Goal: Information Seeking & Learning: Learn about a topic

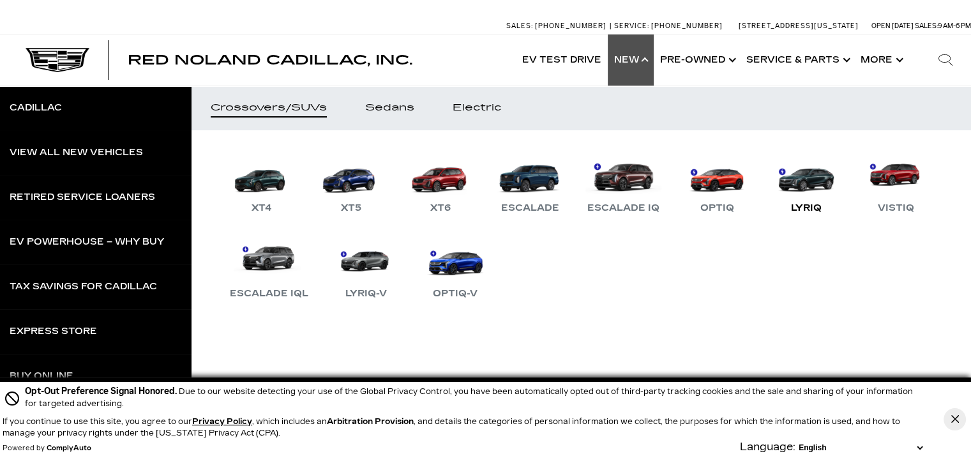
click at [817, 182] on link "LYRIQ" at bounding box center [806, 182] width 77 height 66
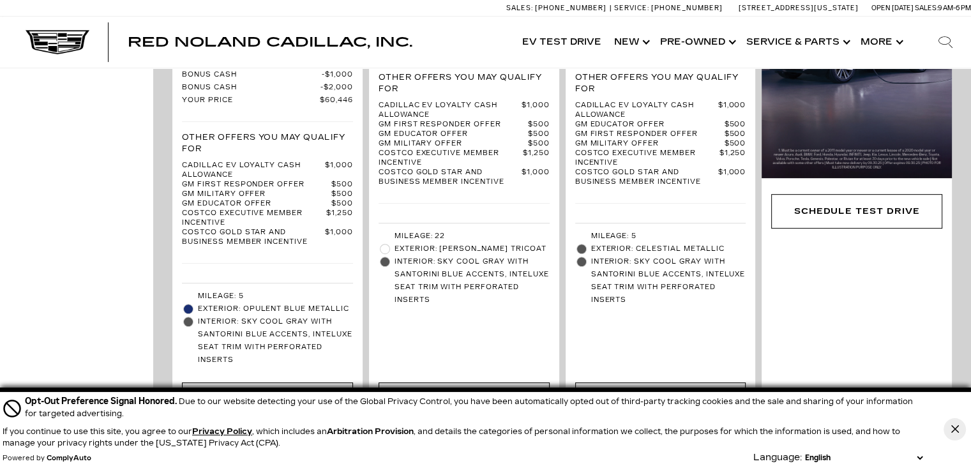
scroll to position [615, 0]
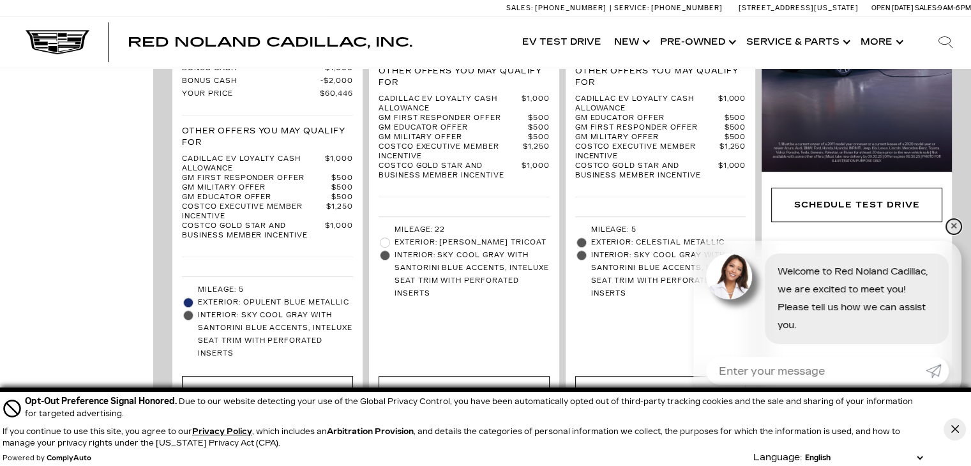
click at [952, 228] on link "✕" at bounding box center [953, 226] width 15 height 15
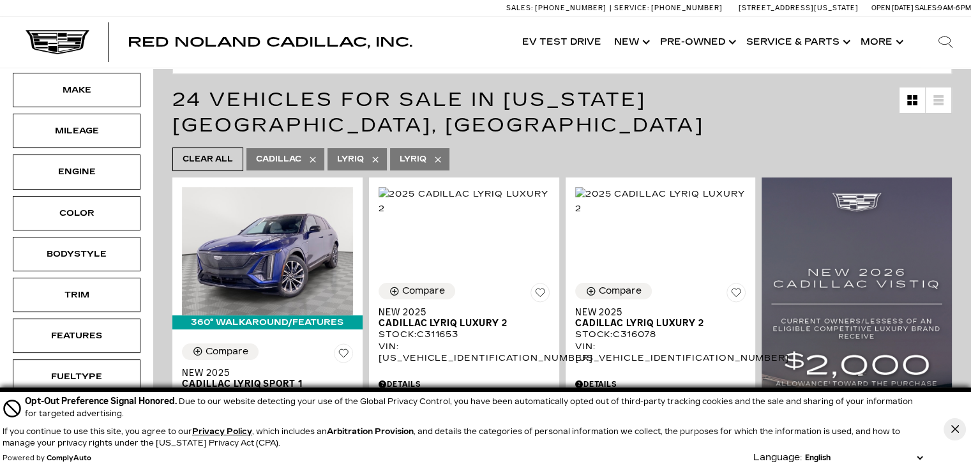
scroll to position [193, 0]
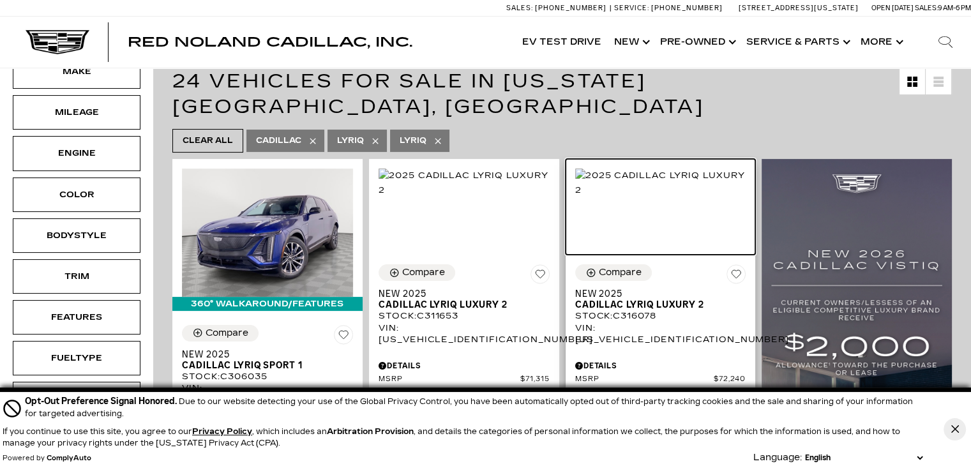
click at [687, 193] on img at bounding box center [660, 182] width 171 height 28
click at [665, 196] on img at bounding box center [660, 182] width 171 height 28
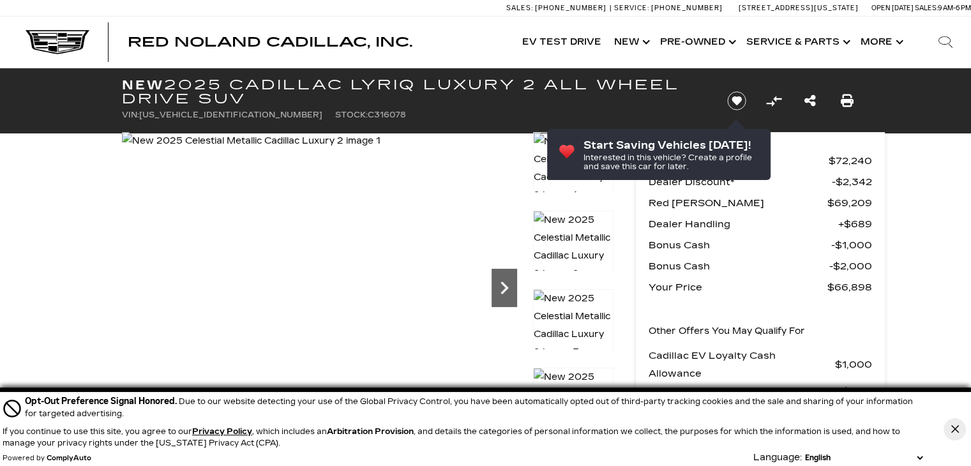
click at [502, 289] on icon "Next" at bounding box center [504, 288] width 26 height 26
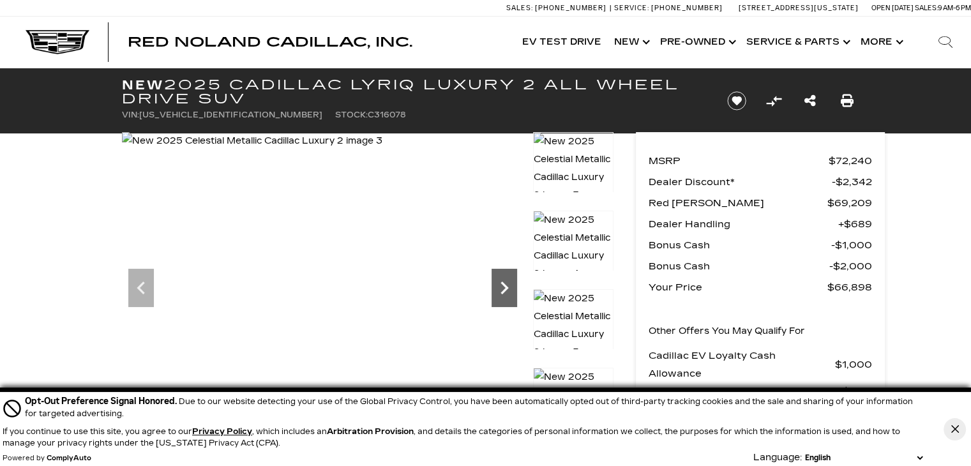
click at [502, 290] on icon "Next" at bounding box center [504, 288] width 26 height 26
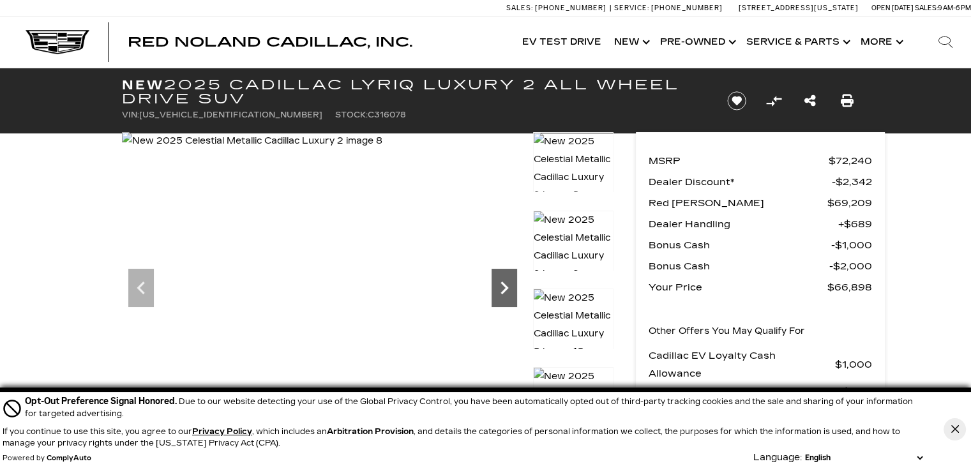
click at [502, 290] on icon "Next" at bounding box center [504, 288] width 26 height 26
click at [503, 287] on icon "Next" at bounding box center [504, 288] width 26 height 26
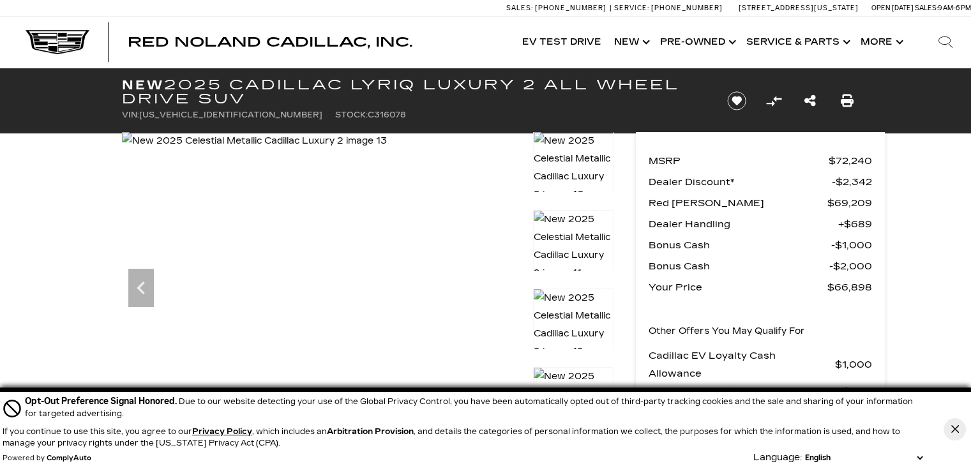
scroll to position [407, 0]
